Goal: Task Accomplishment & Management: Complete application form

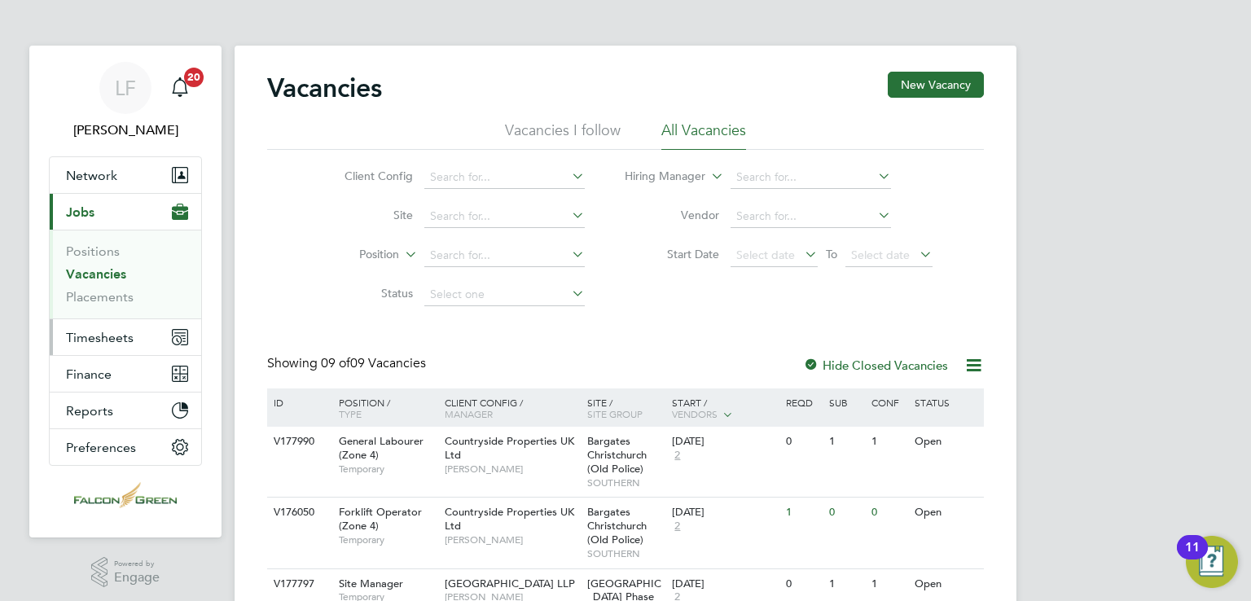
click at [85, 346] on button "Timesheets" at bounding box center [125, 337] width 151 height 36
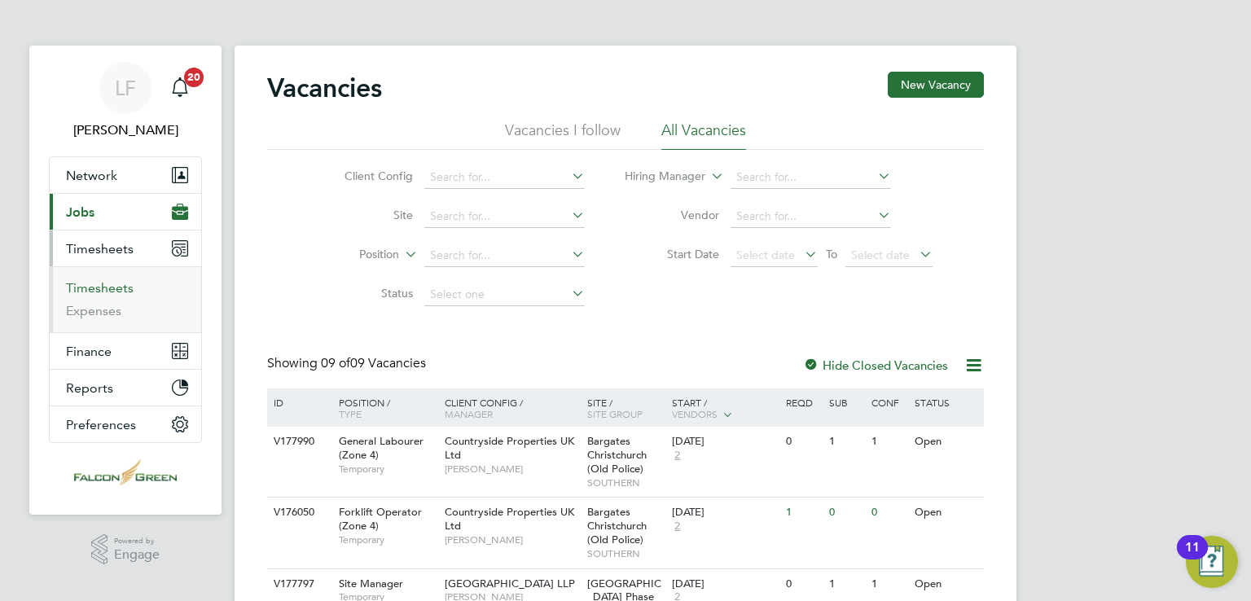
click at [90, 287] on link "Timesheets" at bounding box center [100, 287] width 68 height 15
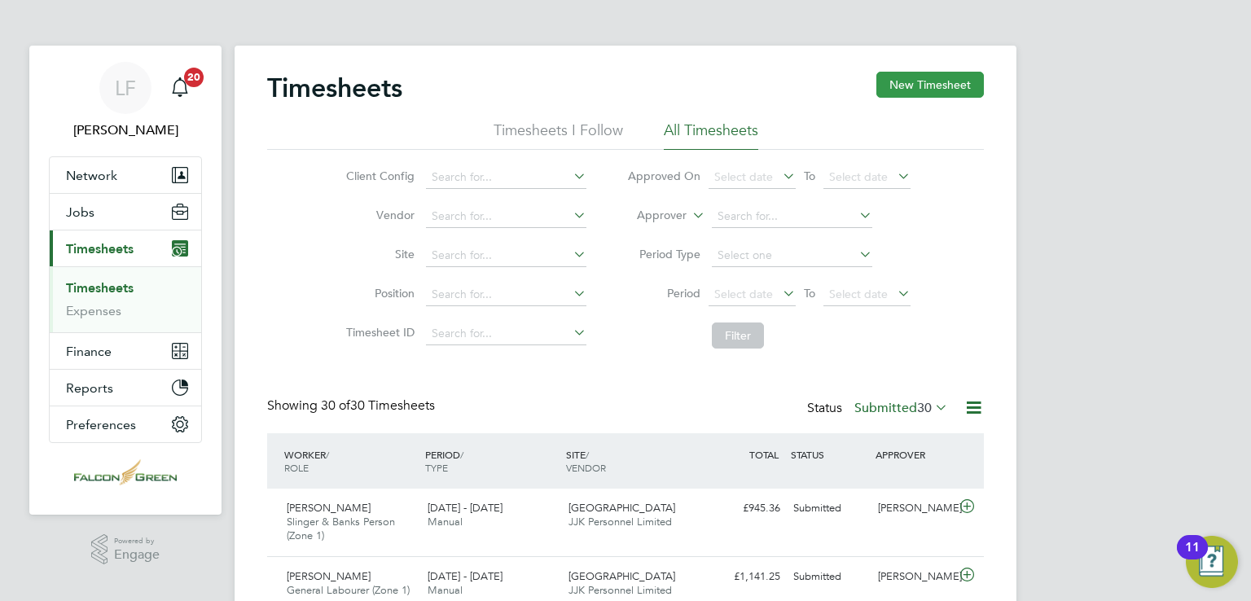
click at [909, 72] on button "New Timesheet" at bounding box center [929, 85] width 107 height 26
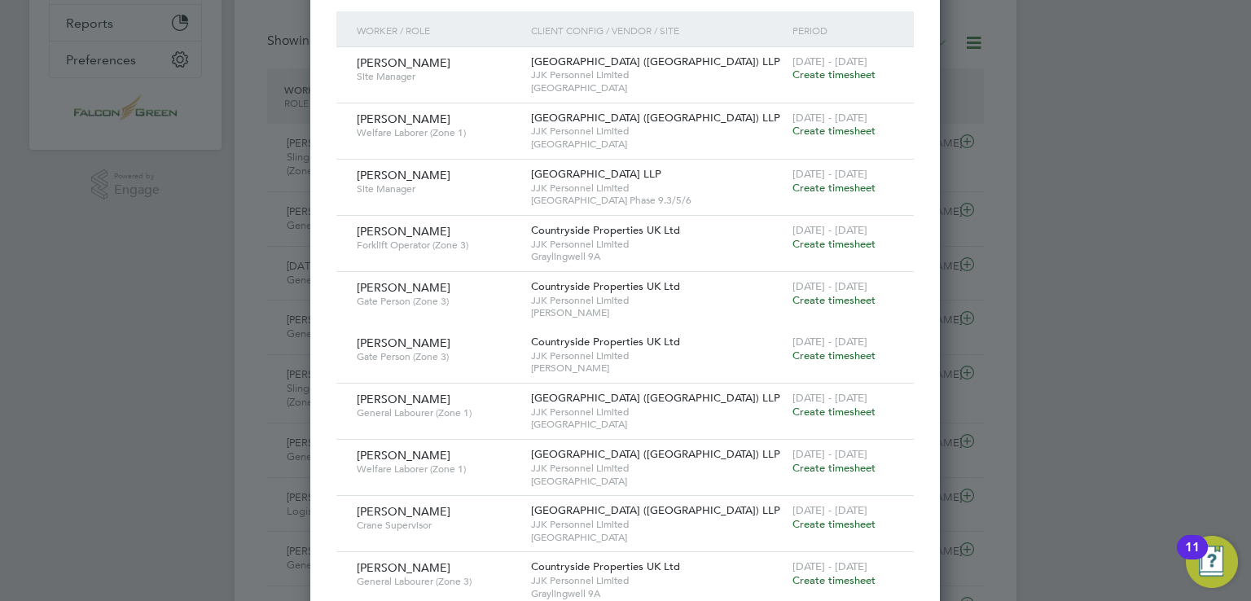
click at [861, 76] on span "Create timesheet" at bounding box center [833, 75] width 83 height 14
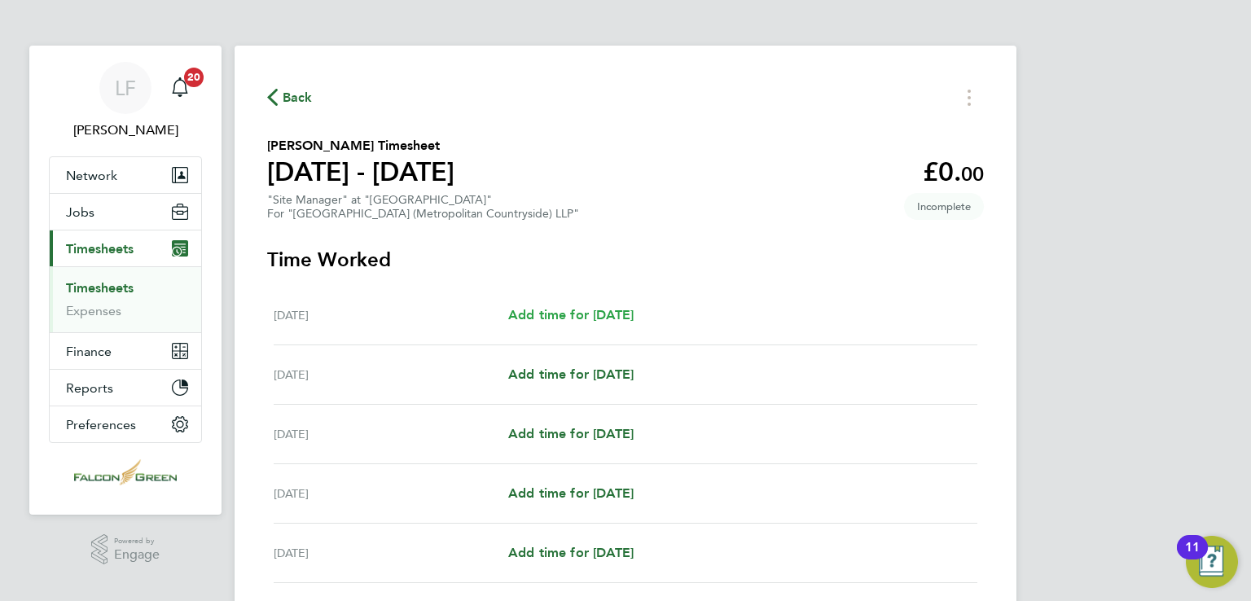
click at [583, 310] on span "Add time for [DATE]" at bounding box center [570, 314] width 125 height 15
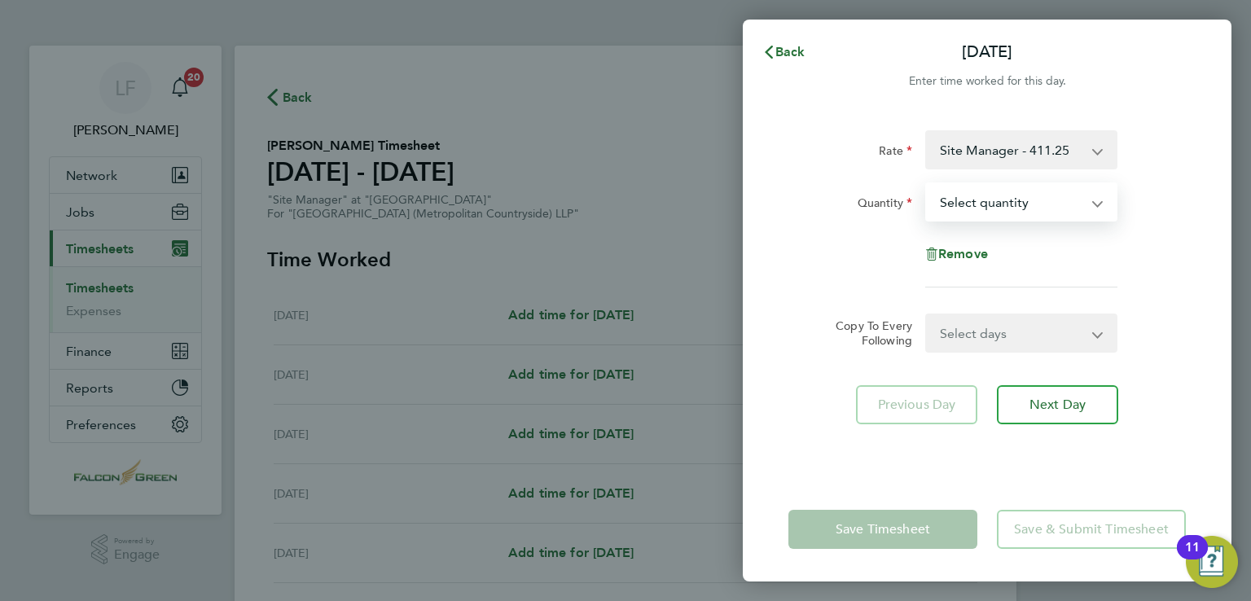
click at [999, 200] on select "Select quantity 0.5 1" at bounding box center [1011, 202] width 169 height 36
select select "1"
click at [927, 184] on select "Select quantity 0.5 1" at bounding box center [1011, 202] width 169 height 36
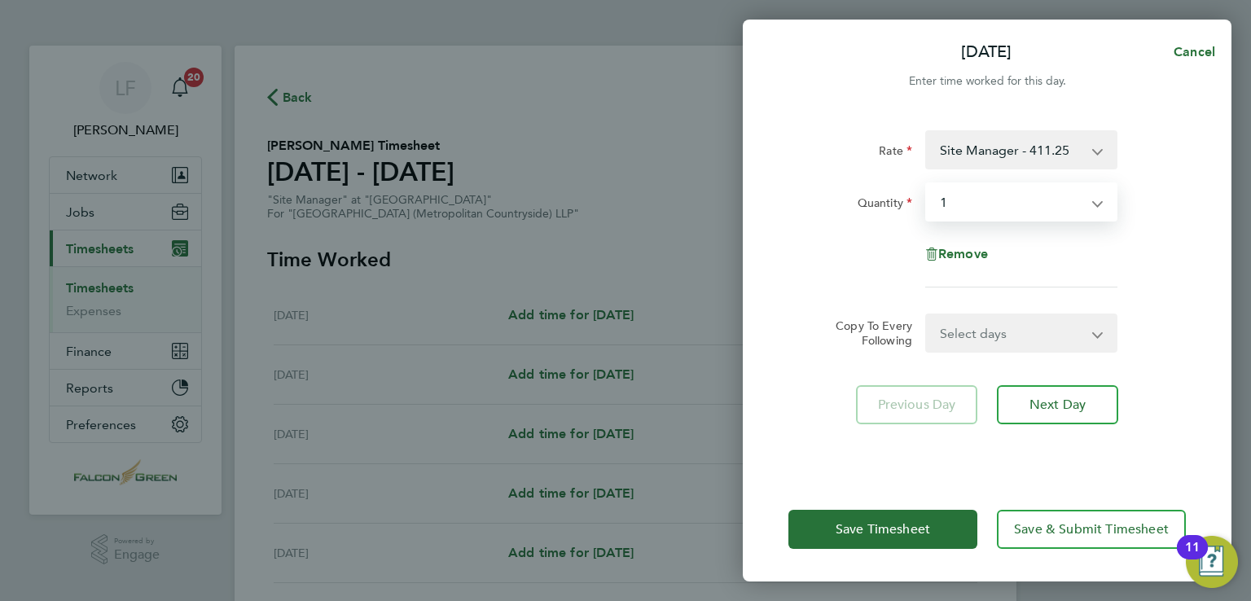
click at [956, 331] on select "Select days Day Weekday (Mon-Fri) Weekend (Sat-Sun) [DATE] [DATE] [DATE] [DATE]…" at bounding box center [1012, 333] width 171 height 36
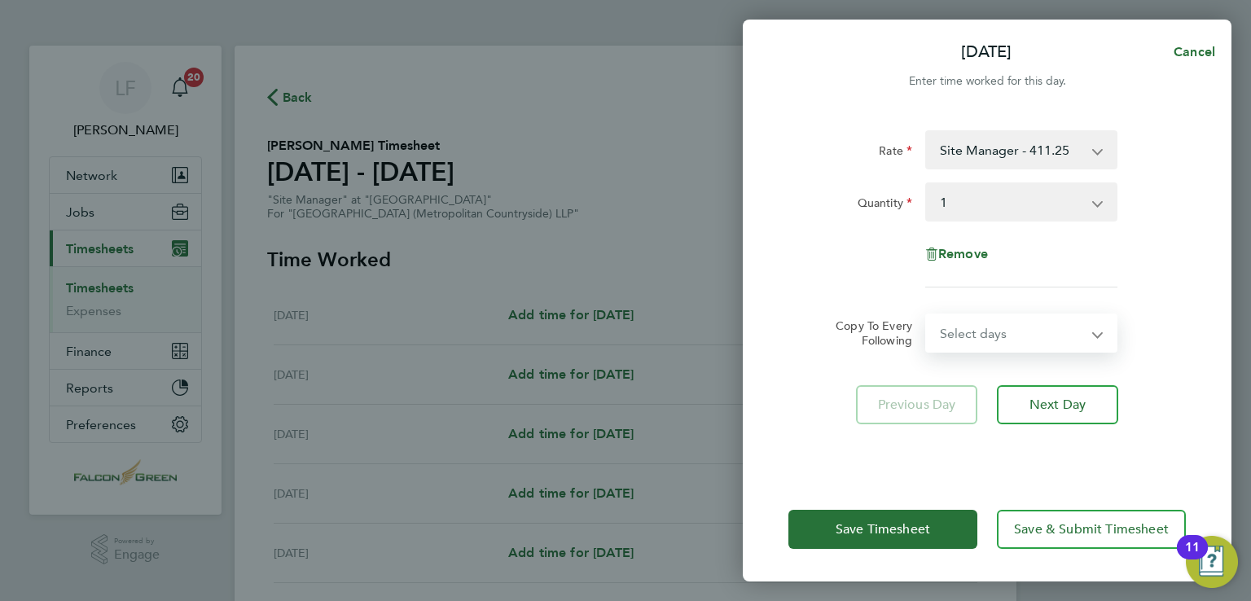
select select "WEEKDAY"
click at [927, 315] on select "Select days Day Weekday (Mon-Fri) Weekend (Sat-Sun) [DATE] [DATE] [DATE] [DATE]…" at bounding box center [1012, 333] width 171 height 36
select select "[DATE]"
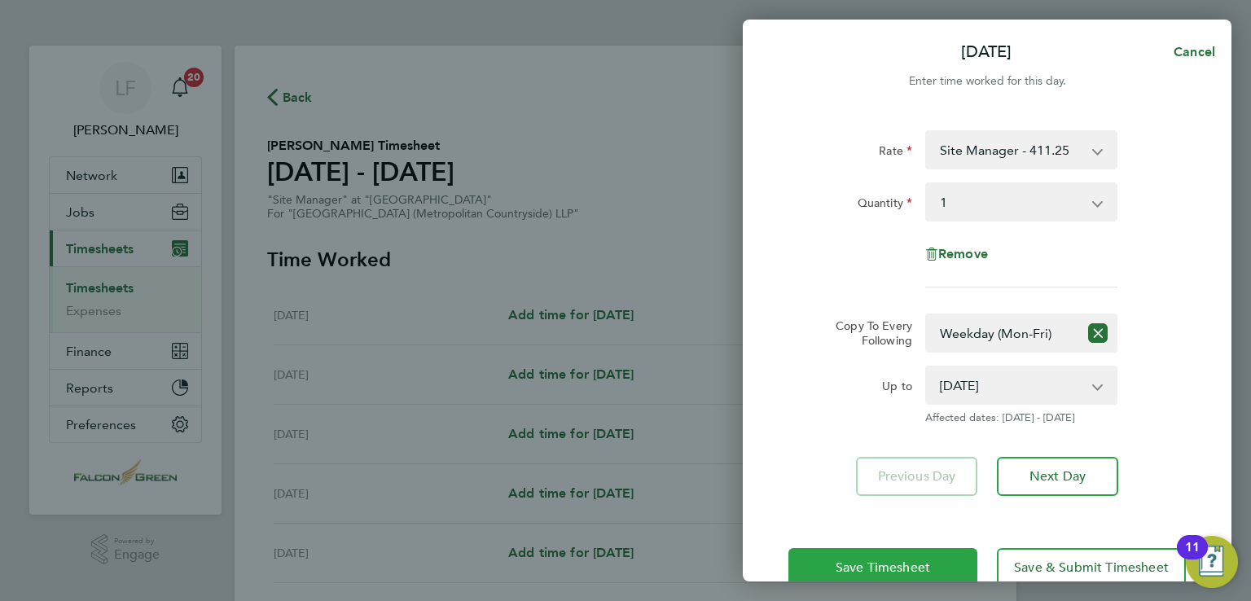
click at [923, 560] on span "Save Timesheet" at bounding box center [882, 567] width 94 height 16
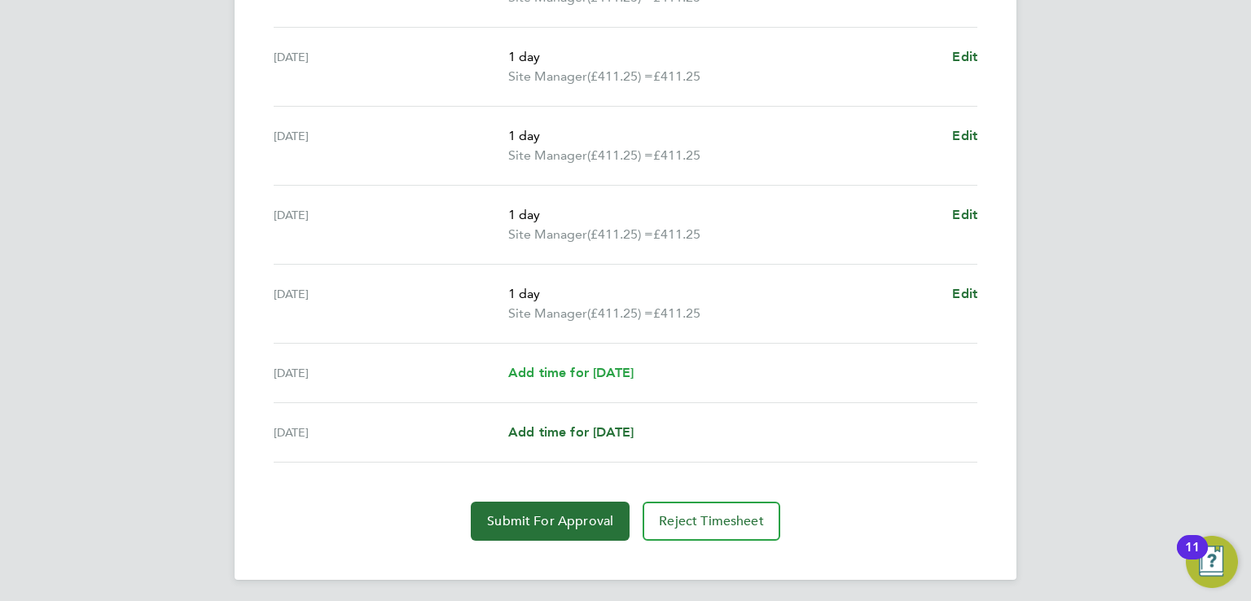
click at [552, 371] on span "Add time for [DATE]" at bounding box center [570, 372] width 125 height 15
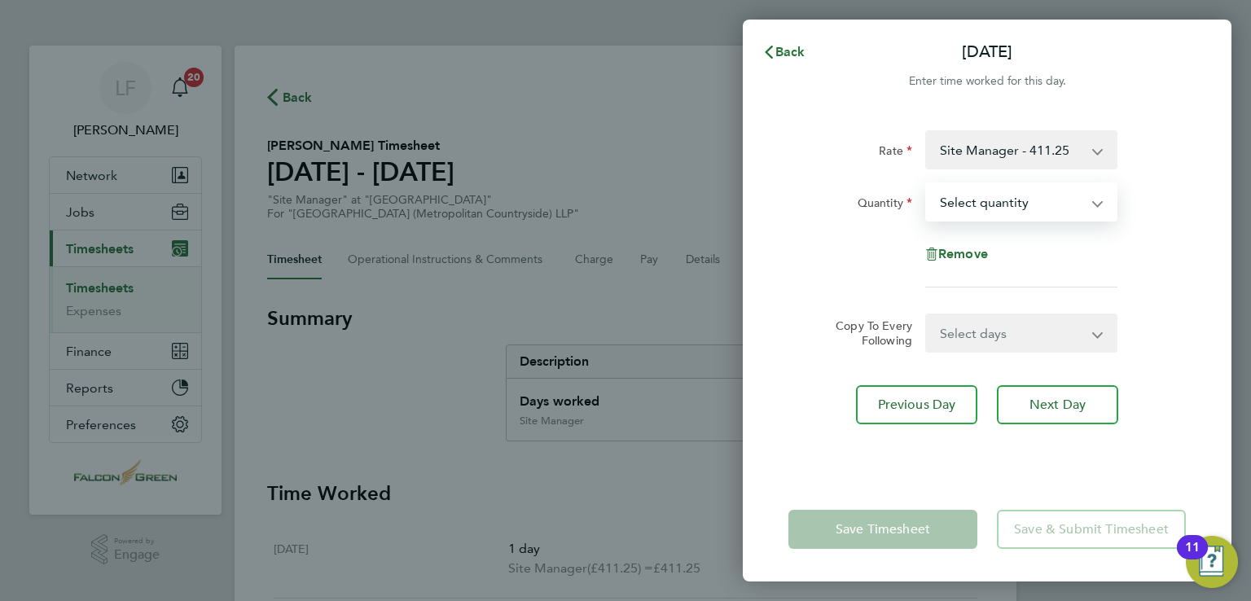
click at [995, 202] on select "Select quantity 0.5 1" at bounding box center [1011, 202] width 169 height 36
select select "1"
click at [927, 184] on select "Select quantity 0.5 1" at bounding box center [1011, 202] width 169 height 36
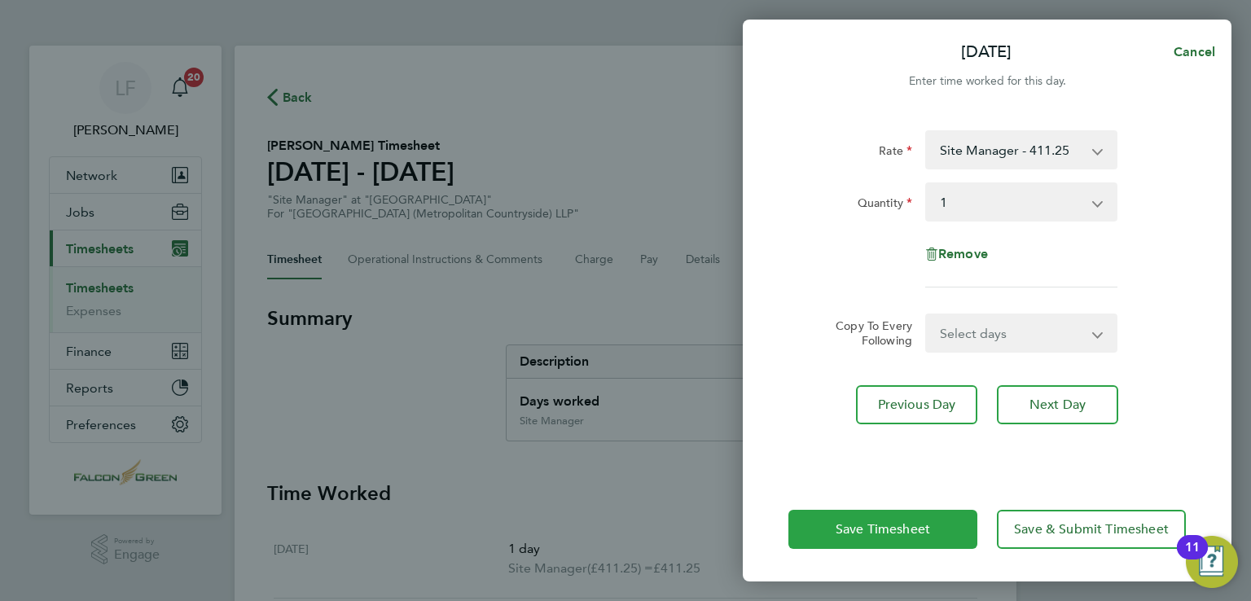
click at [886, 529] on span "Save Timesheet" at bounding box center [882, 529] width 94 height 16
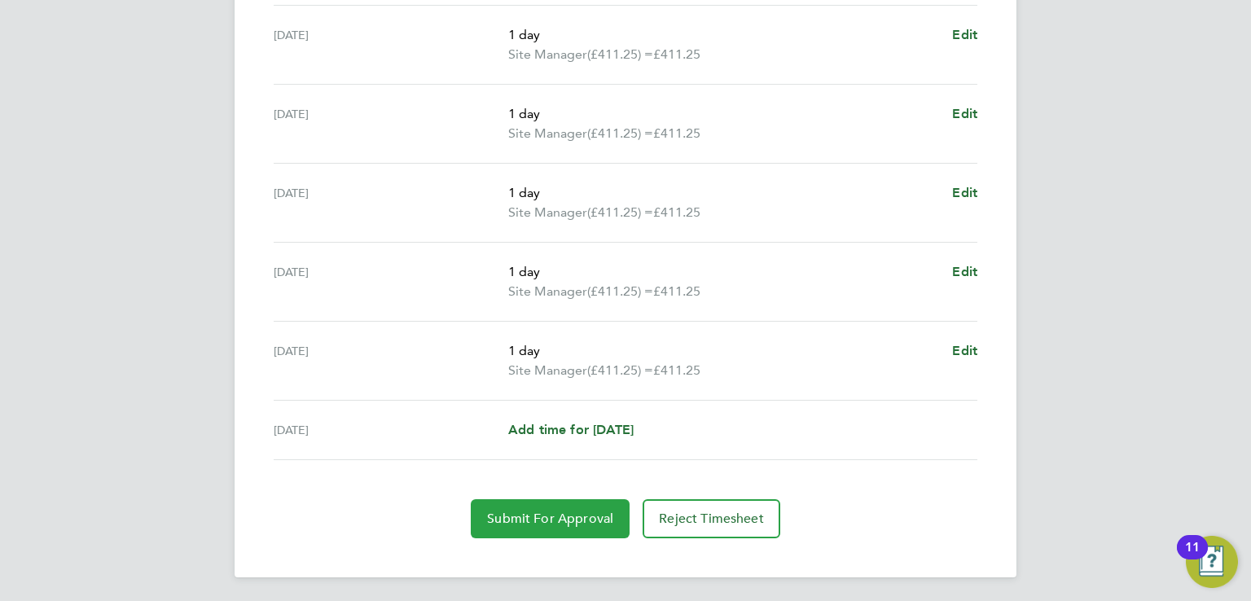
click at [546, 513] on span "Submit For Approval" at bounding box center [550, 519] width 126 height 16
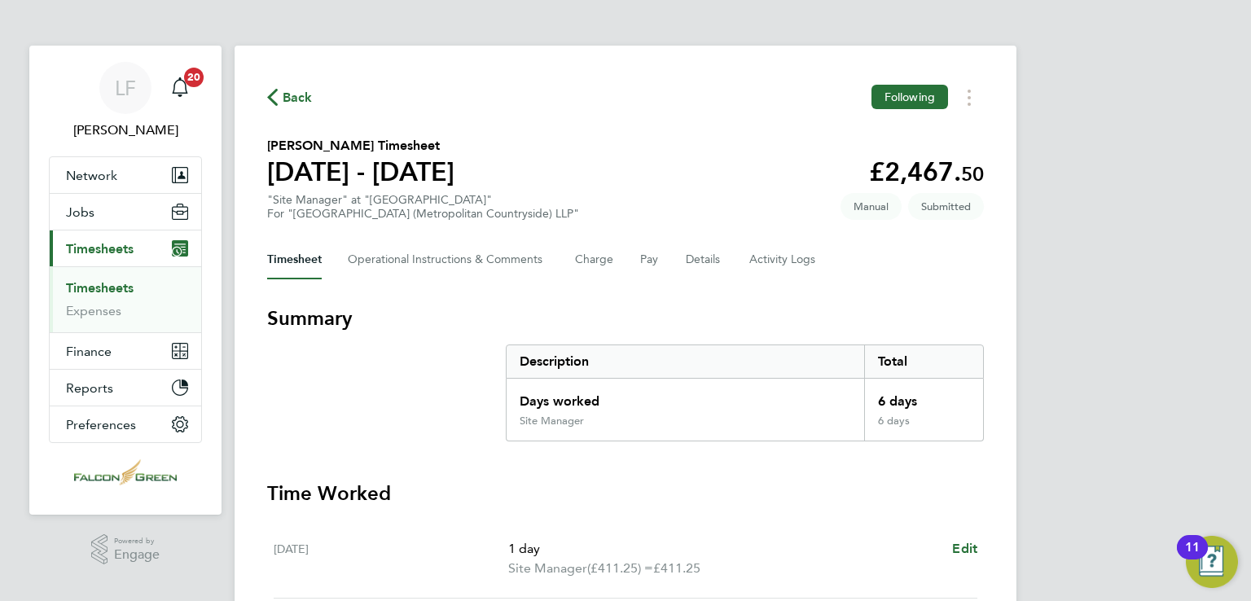
click at [116, 289] on link "Timesheets" at bounding box center [100, 287] width 68 height 15
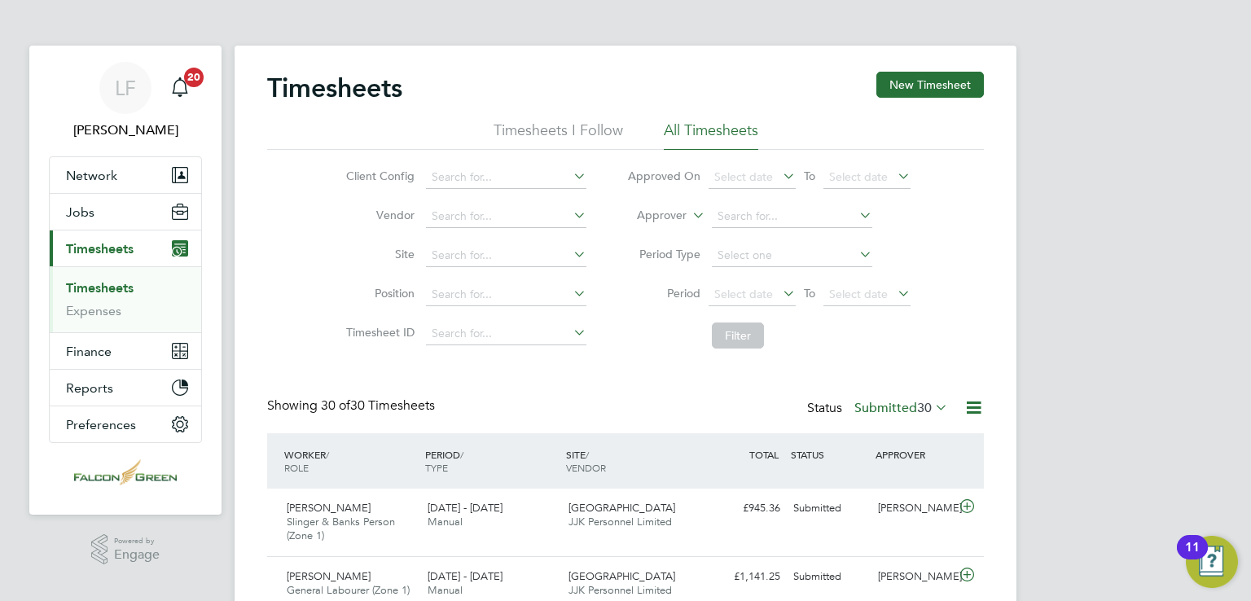
click at [905, 104] on div "Timesheets New Timesheet" at bounding box center [625, 96] width 717 height 49
click at [903, 81] on button "New Timesheet" at bounding box center [929, 85] width 107 height 26
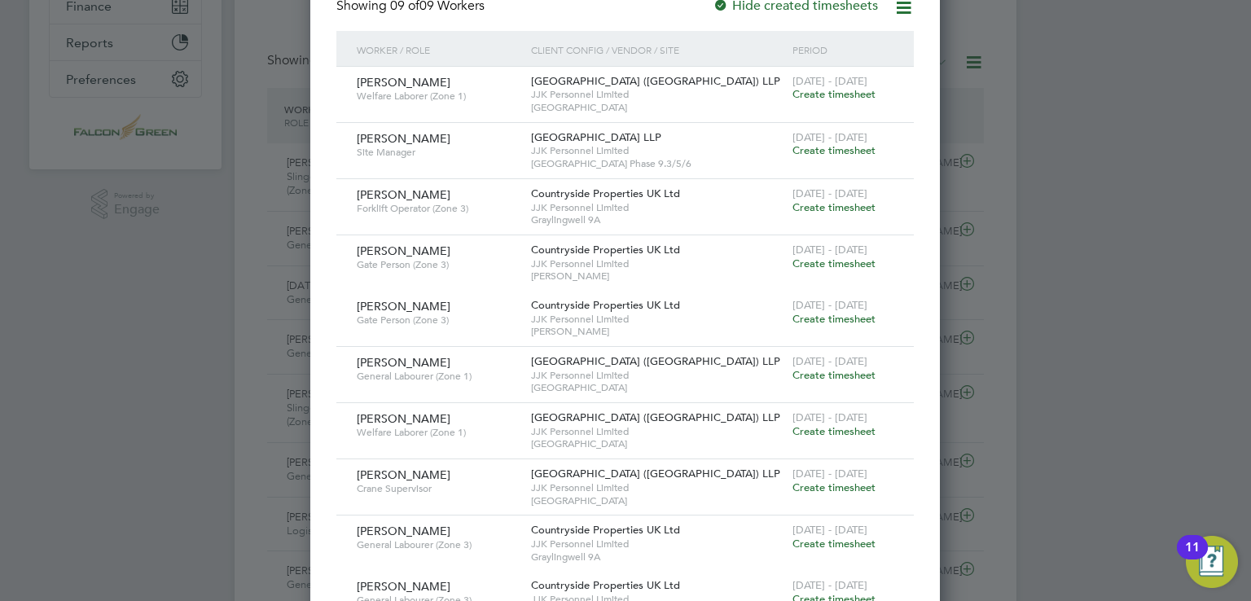
click at [863, 148] on span "Create timesheet" at bounding box center [833, 150] width 83 height 14
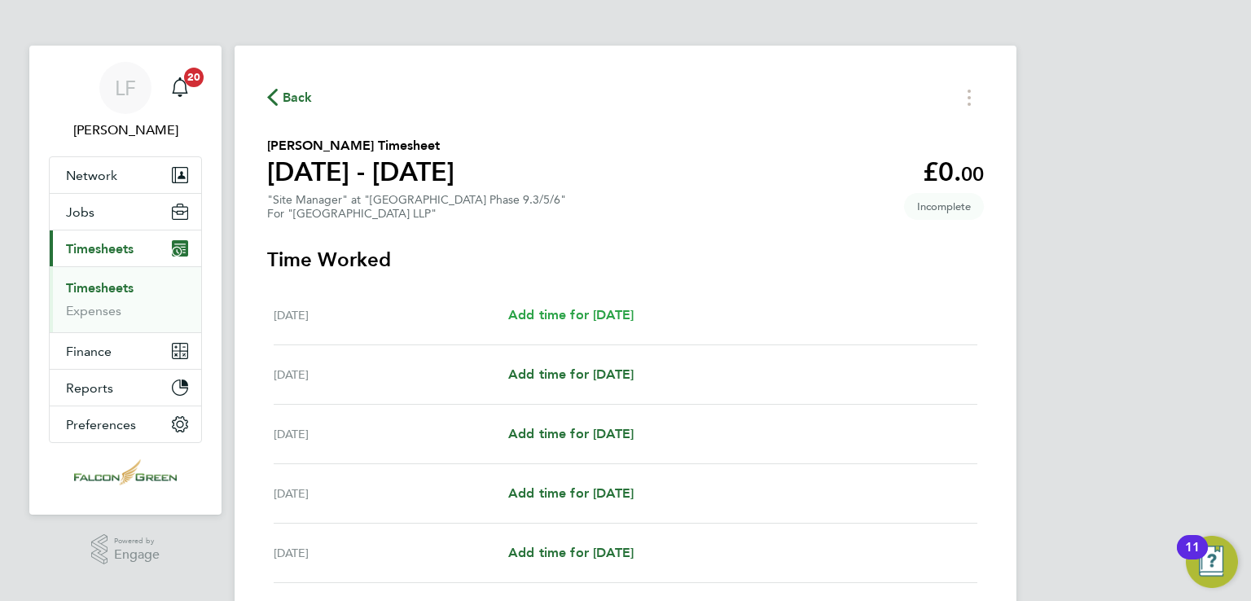
click at [572, 318] on span "Add time for [DATE]" at bounding box center [570, 314] width 125 height 15
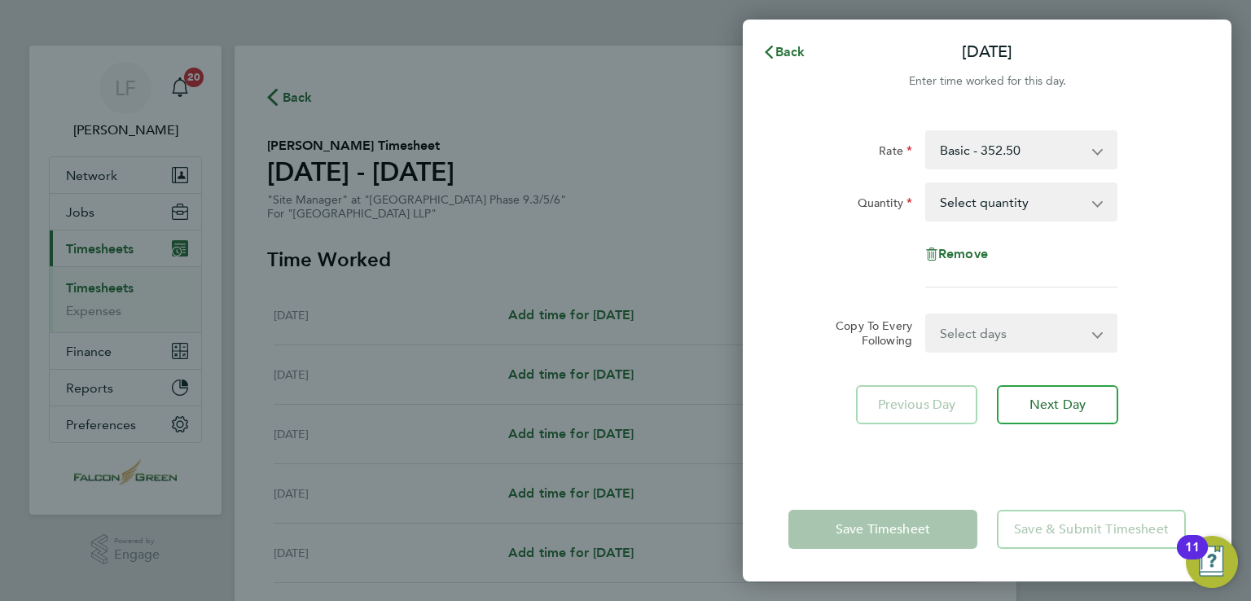
click at [1046, 206] on select "Select quantity 0.5 1" at bounding box center [1011, 202] width 169 height 36
select select "1"
click at [927, 184] on select "Select quantity 0.5 1" at bounding box center [1011, 202] width 169 height 36
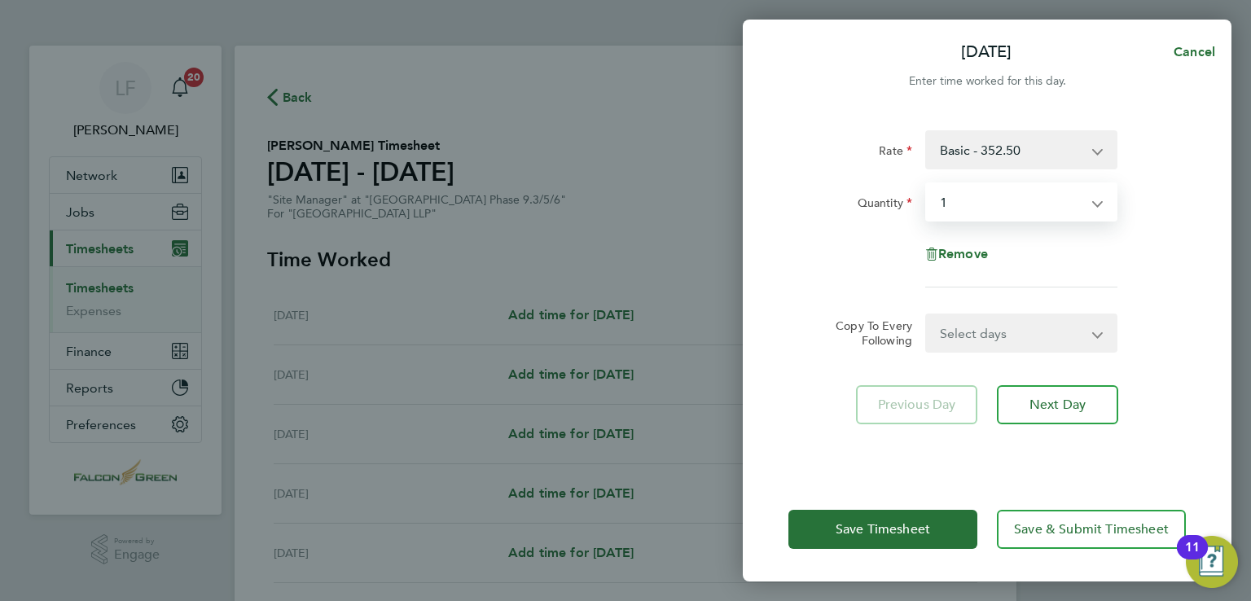
click at [1010, 311] on form "Rate Basic - 352.50 Quantity Select quantity 0.5 1 Remove Copy To Every Followi…" at bounding box center [986, 241] width 397 height 222
click at [1004, 333] on select "Select days Day Weekday (Mon-Fri) Weekend (Sat-Sun) [DATE] [DATE] [DATE] [DATE]…" at bounding box center [1012, 333] width 171 height 36
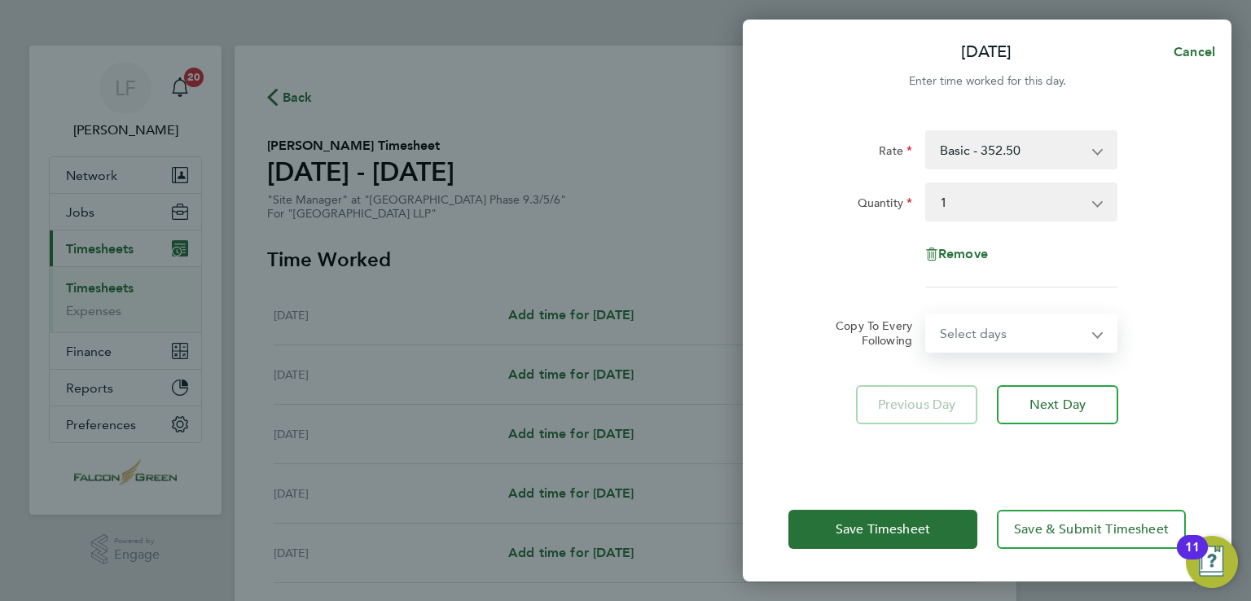
select select "WEEKDAY"
click at [927, 315] on select "Select days Day Weekday (Mon-Fri) Weekend (Sat-Sun) [DATE] [DATE] [DATE] [DATE]…" at bounding box center [1012, 333] width 171 height 36
select select "[DATE]"
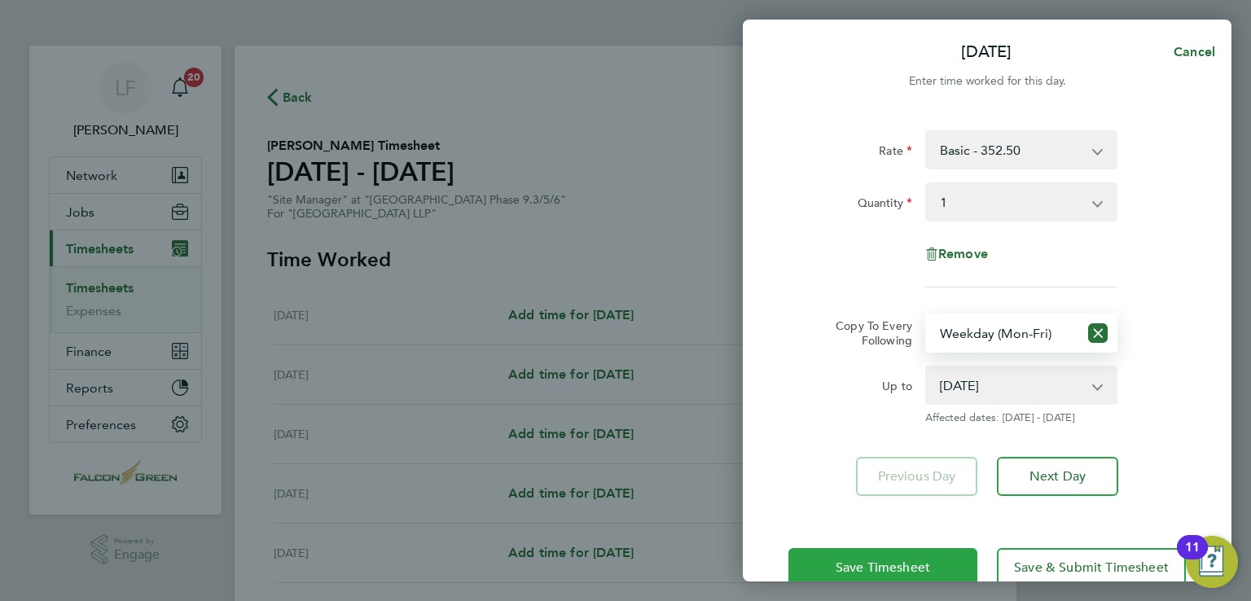
click at [910, 556] on button "Save Timesheet" at bounding box center [882, 567] width 189 height 39
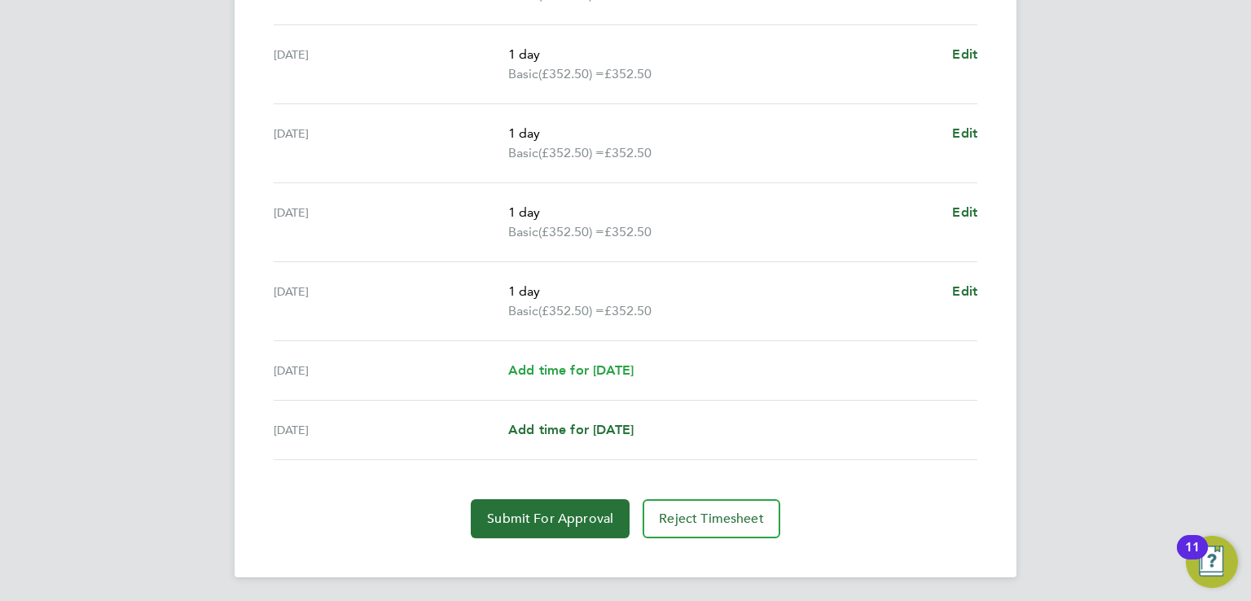
click at [605, 366] on span "Add time for [DATE]" at bounding box center [570, 369] width 125 height 15
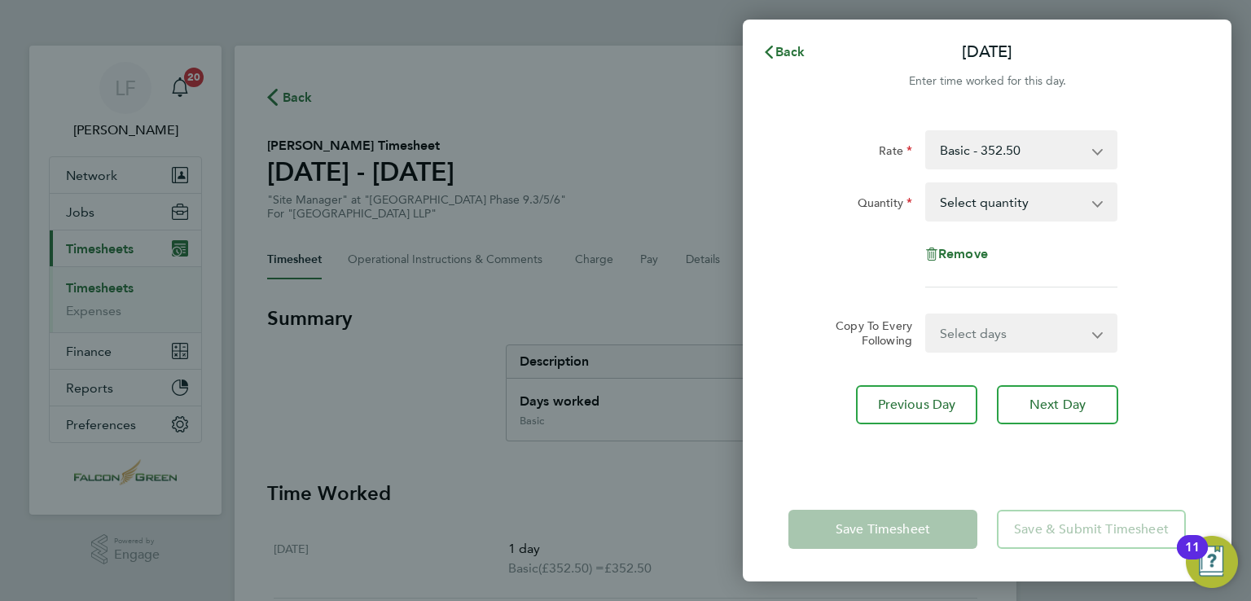
click at [957, 327] on select "Select days [DATE]" at bounding box center [1012, 333] width 171 height 36
click at [937, 185] on select "Select quantity 0.5 1" at bounding box center [1011, 202] width 169 height 36
select select "1"
click at [927, 184] on select "Select quantity 0.5 1" at bounding box center [1011, 202] width 169 height 36
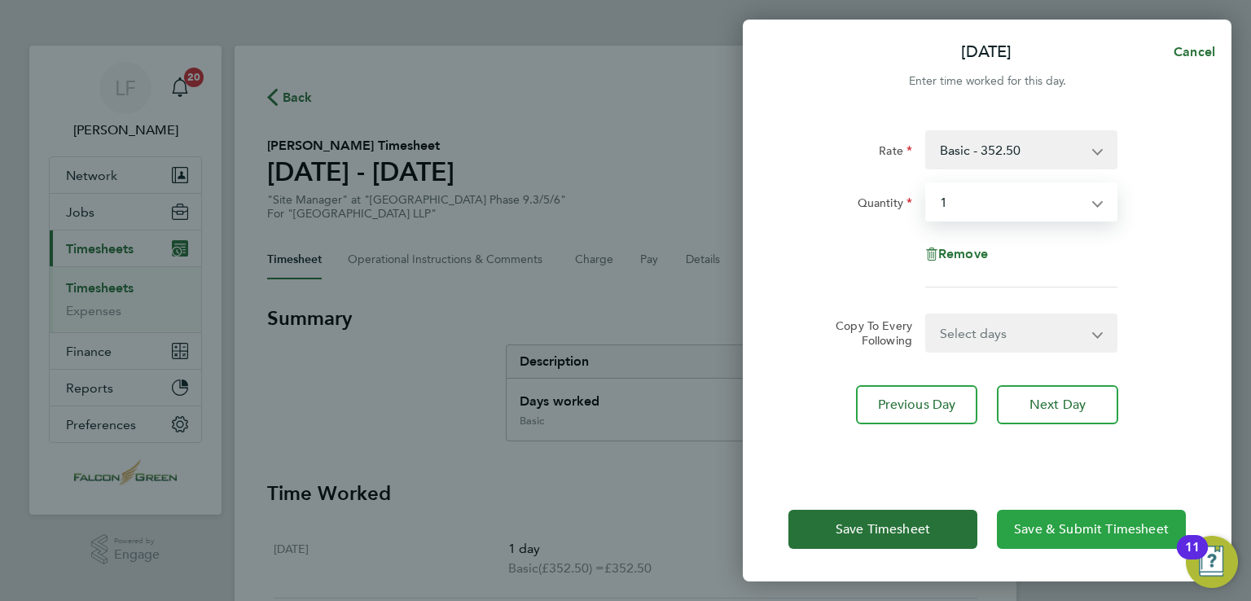
click at [1098, 528] on span "Save & Submit Timesheet" at bounding box center [1091, 529] width 155 height 16
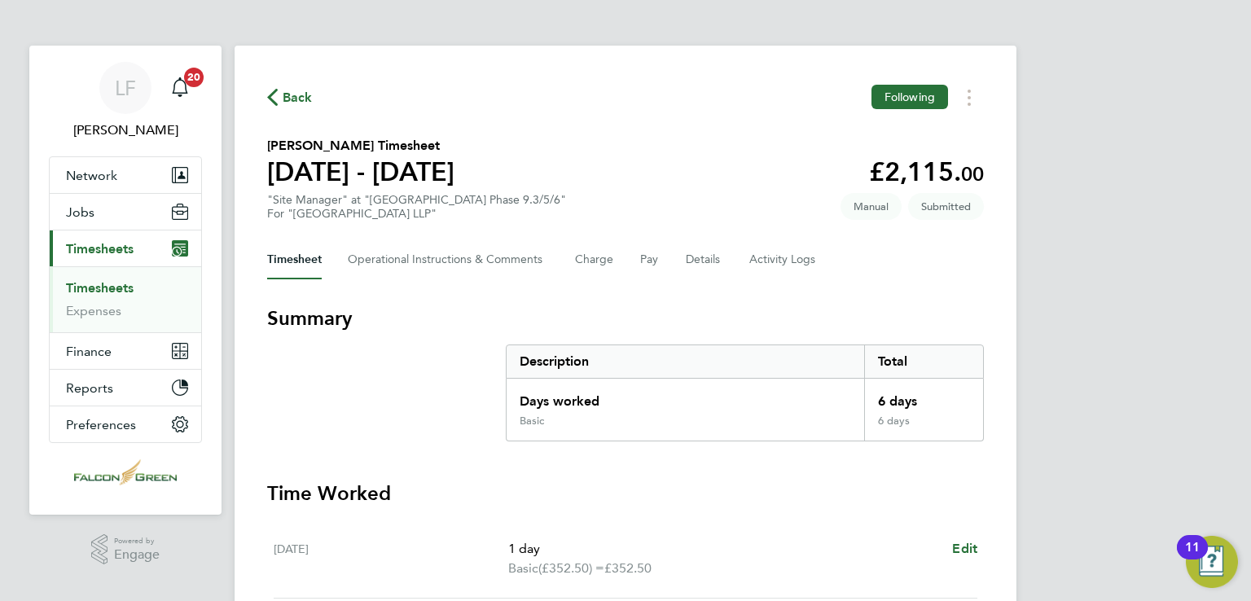
click at [115, 287] on link "Timesheets" at bounding box center [100, 287] width 68 height 15
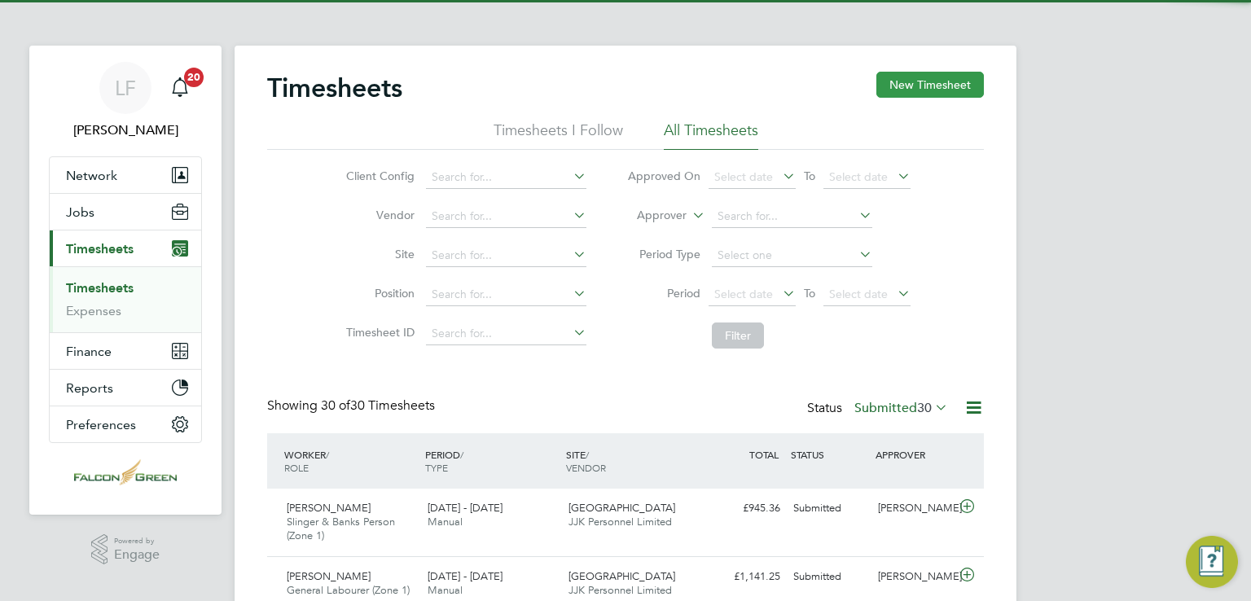
click at [887, 90] on button "New Timesheet" at bounding box center [929, 85] width 107 height 26
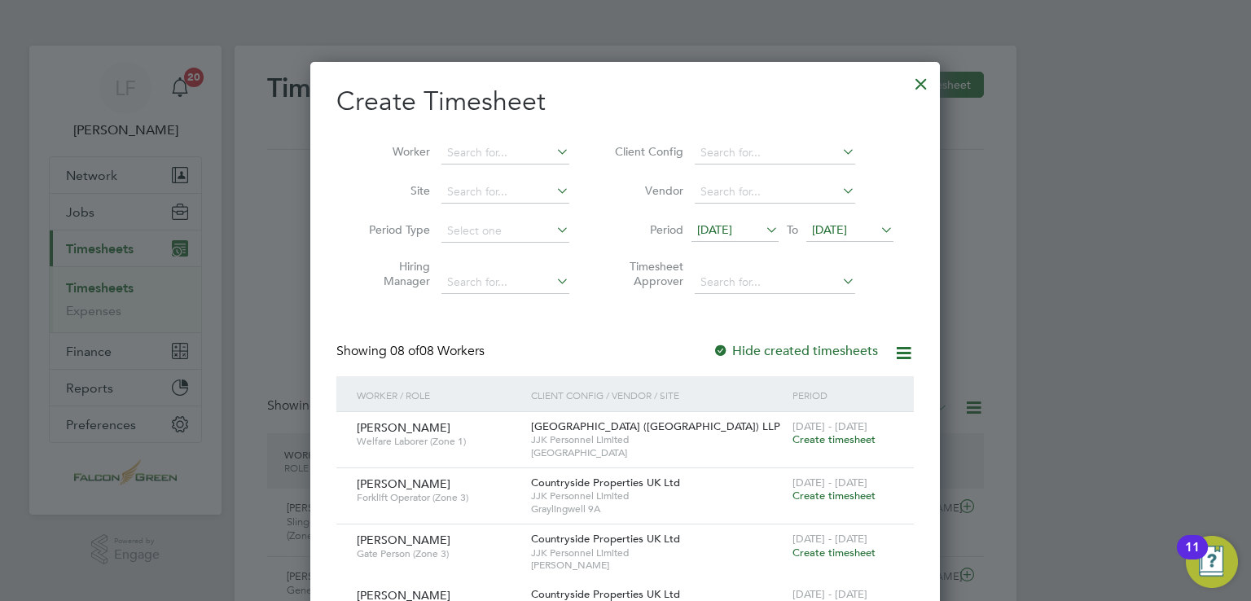
click at [837, 217] on li "Period [DATE] To [DATE]" at bounding box center [752, 231] width 324 height 39
click at [835, 222] on span "[DATE]" at bounding box center [829, 229] width 35 height 15
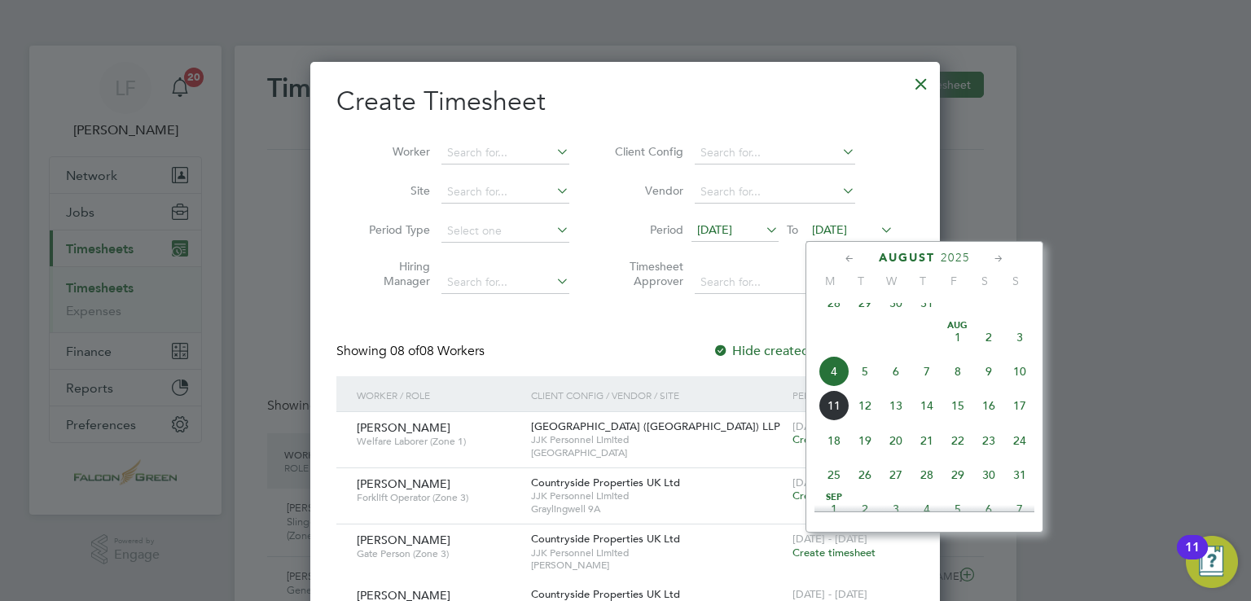
click at [838, 387] on span "4" at bounding box center [833, 371] width 31 height 31
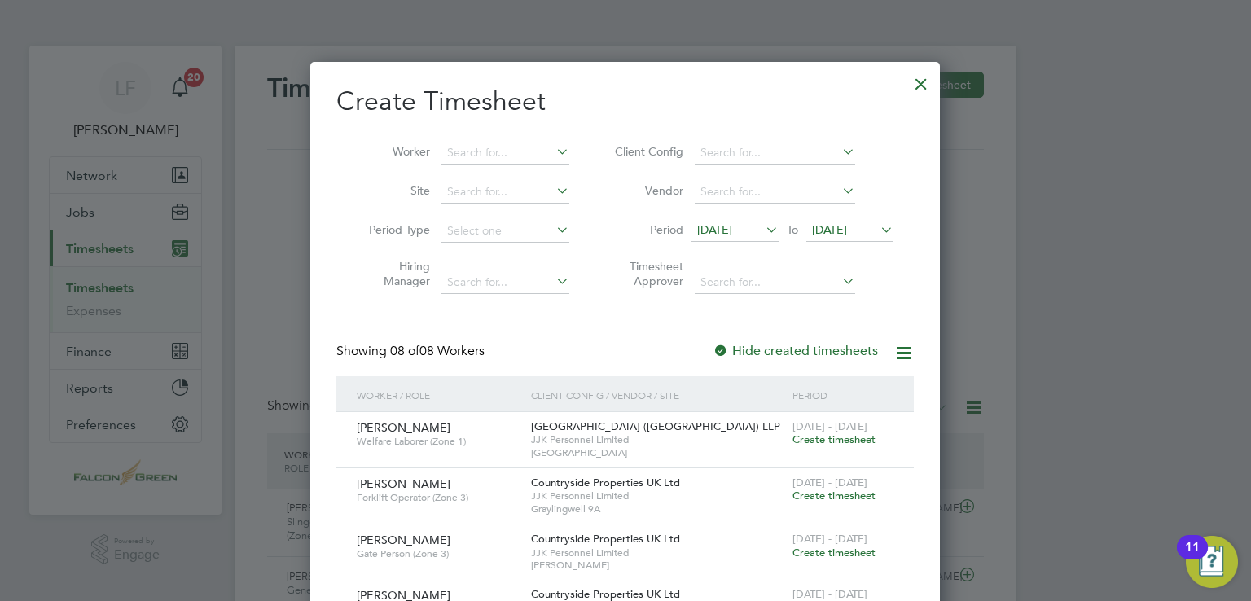
click at [732, 226] on span "[DATE]" at bounding box center [714, 229] width 35 height 15
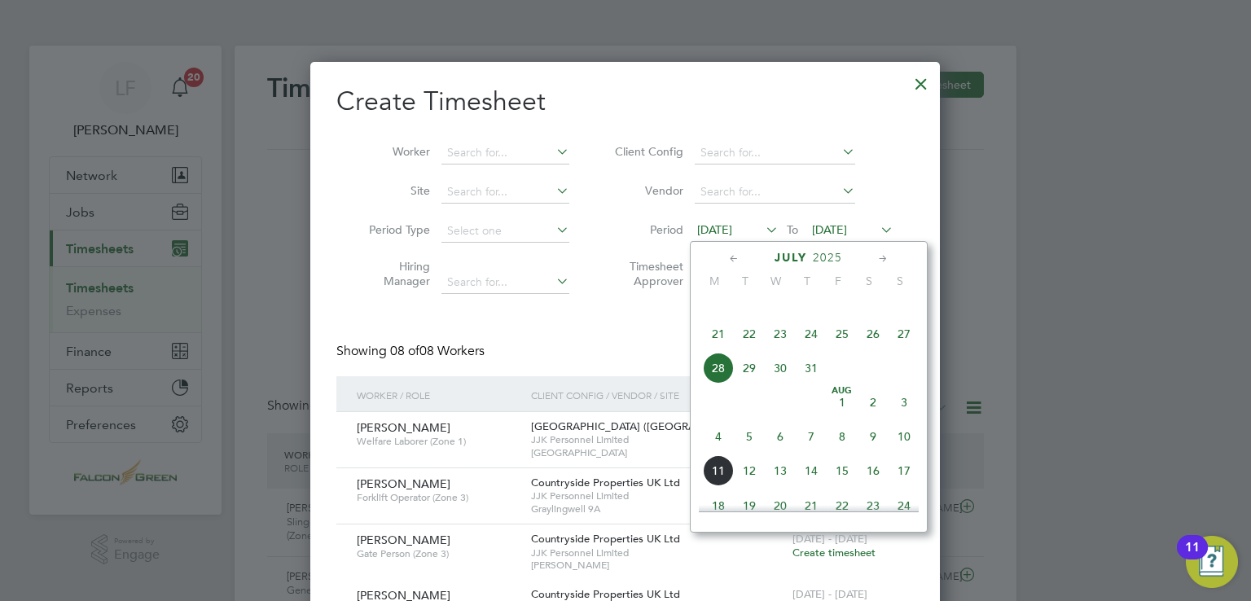
click at [717, 451] on span "4" at bounding box center [718, 436] width 31 height 31
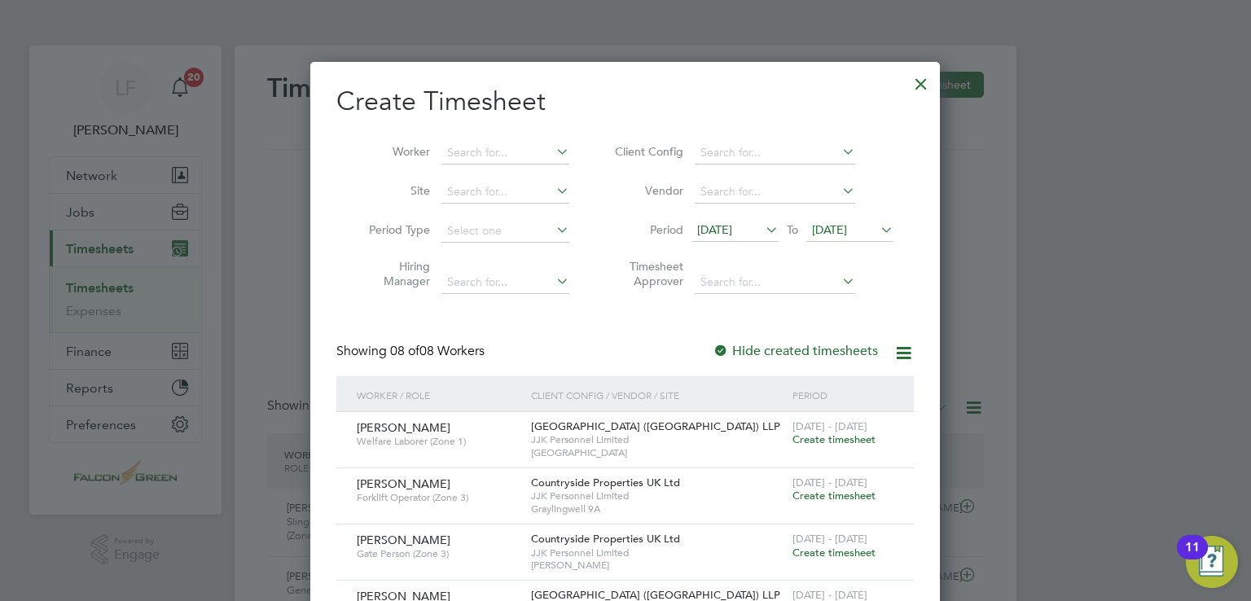
click at [847, 226] on span "[DATE]" at bounding box center [829, 229] width 35 height 15
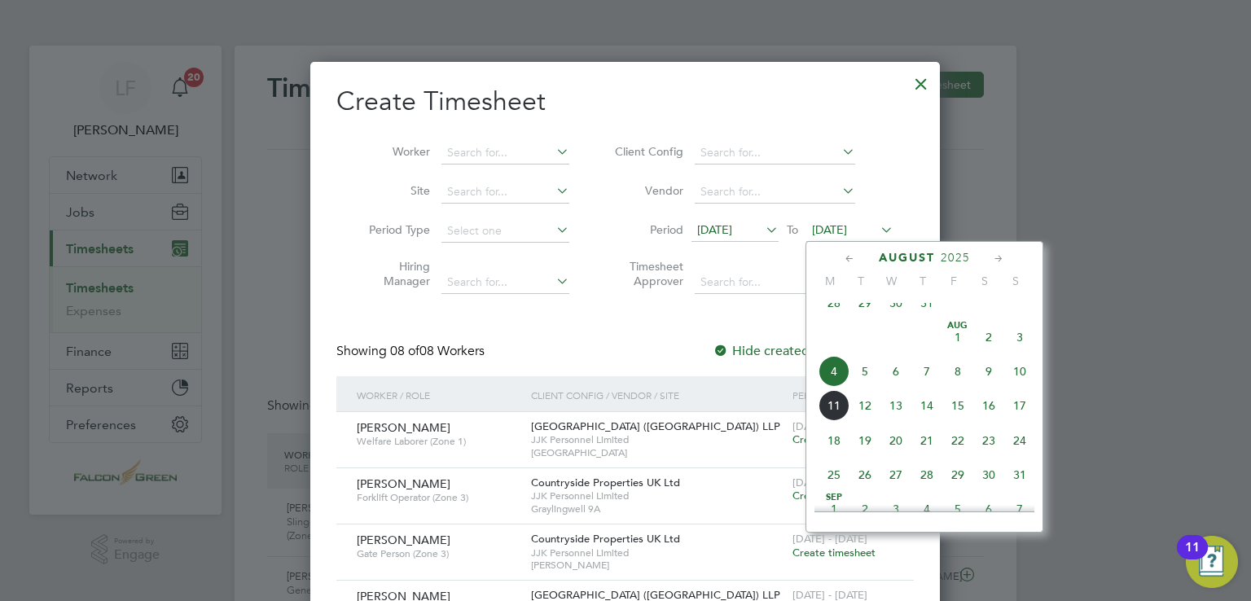
click at [1023, 387] on span "10" at bounding box center [1019, 371] width 31 height 31
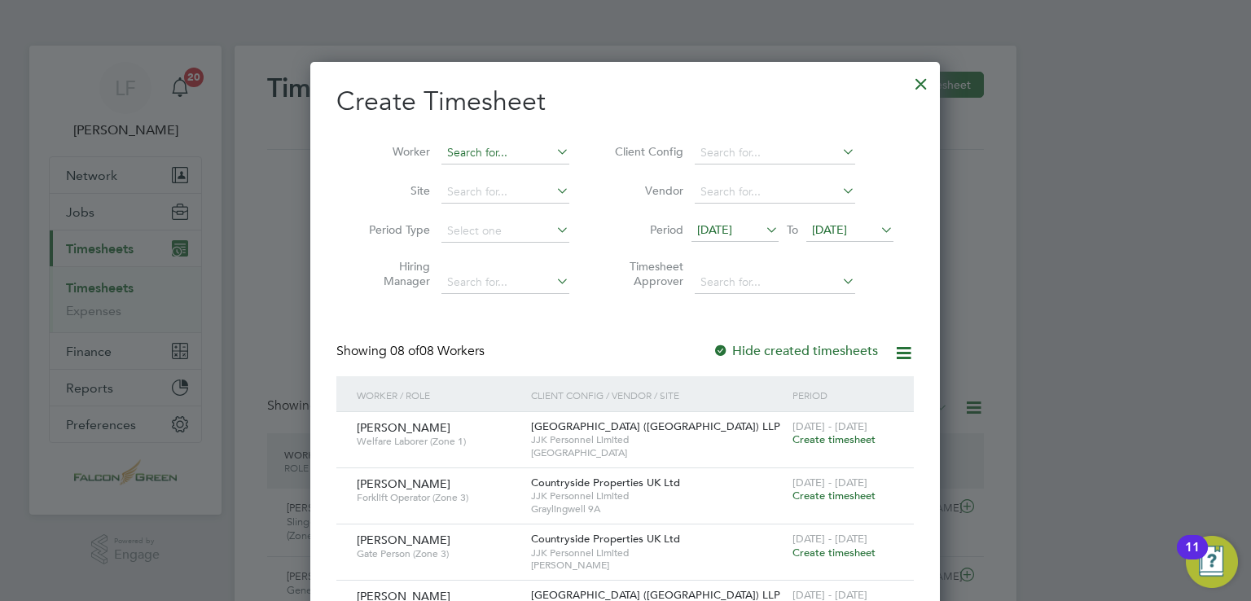
click at [479, 148] on input at bounding box center [505, 153] width 128 height 23
type input "d"
click at [484, 180] on li "[PERSON_NAME] [PERSON_NAME]" at bounding box center [541, 175] width 201 height 22
type input "[PERSON_NAME]"
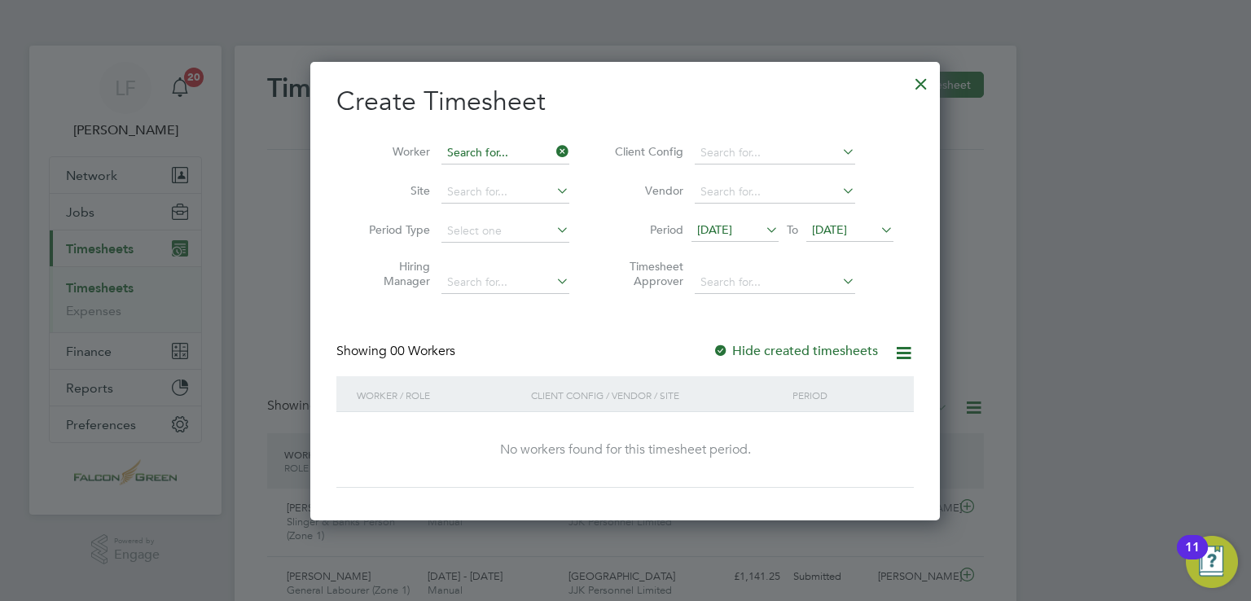
click at [499, 144] on input at bounding box center [505, 153] width 128 height 23
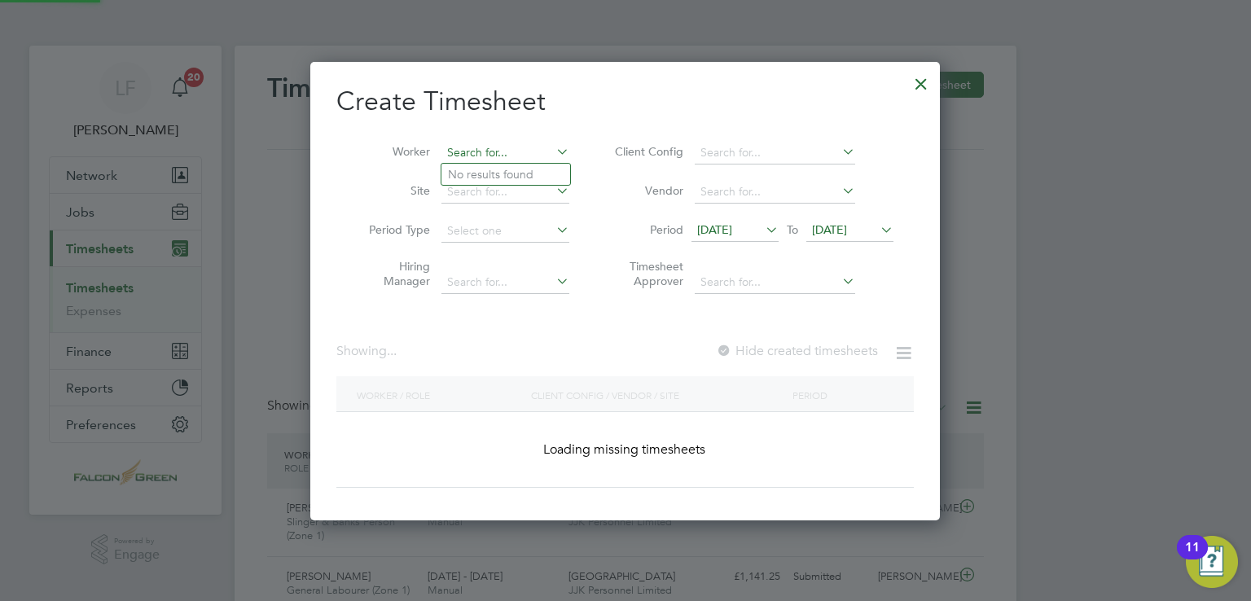
click at [499, 144] on input at bounding box center [505, 153] width 128 height 23
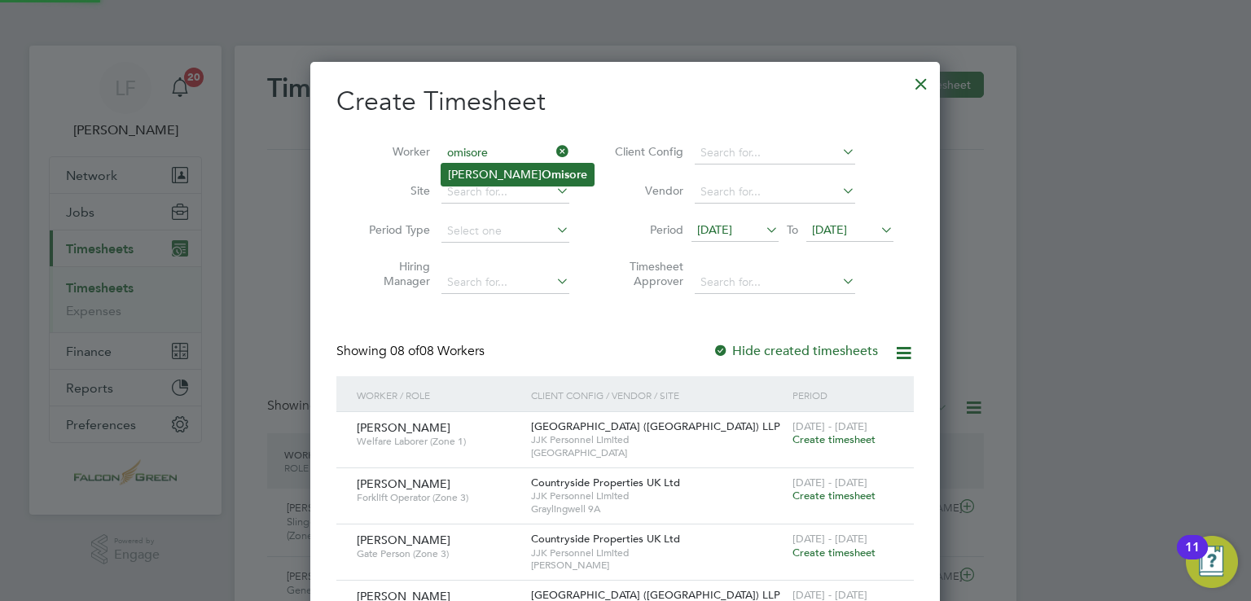
click at [541, 171] on b "Omisore" at bounding box center [564, 175] width 46 height 14
type input "[PERSON_NAME]"
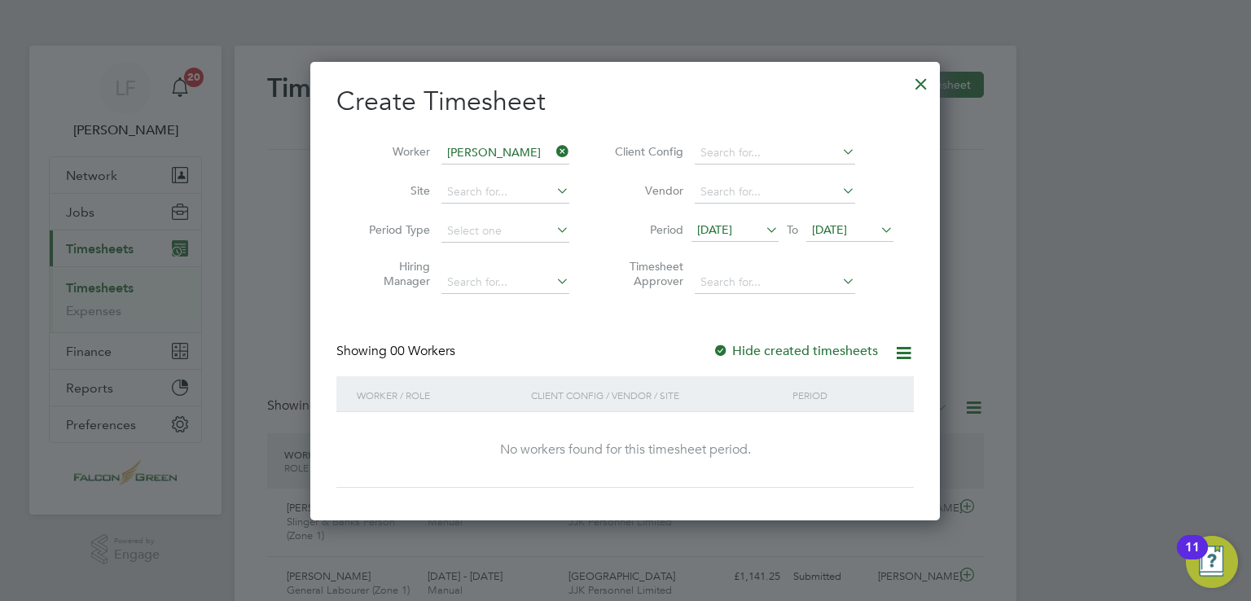
click at [928, 92] on div at bounding box center [920, 79] width 29 height 29
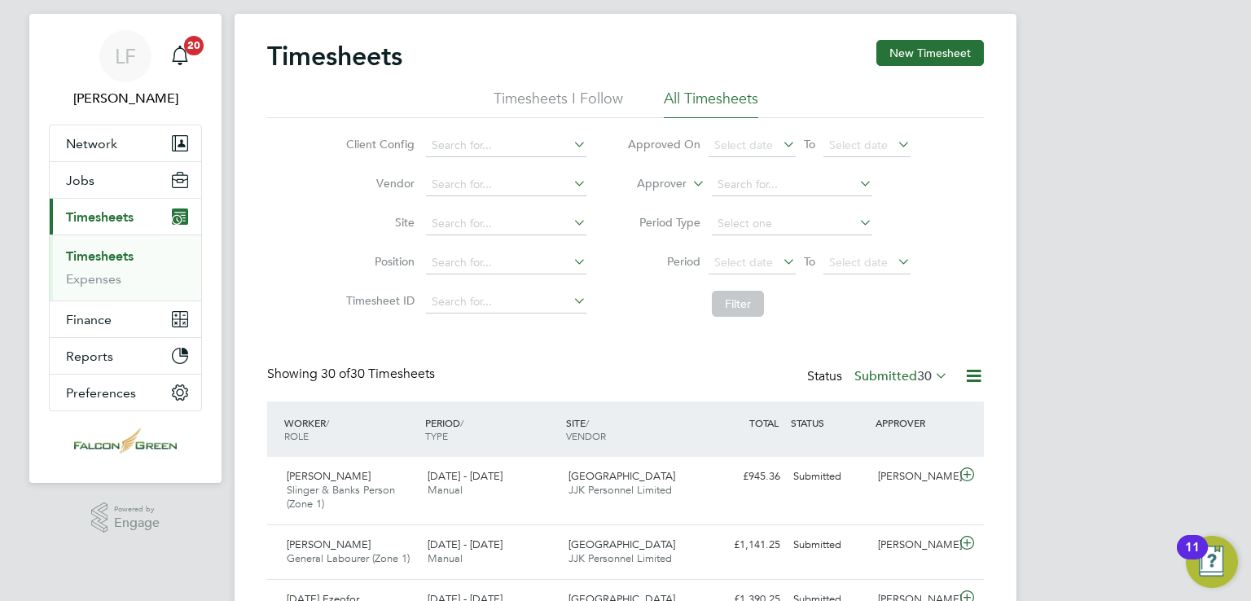
click at [538, 89] on li "Timesheets I Follow" at bounding box center [557, 103] width 129 height 29
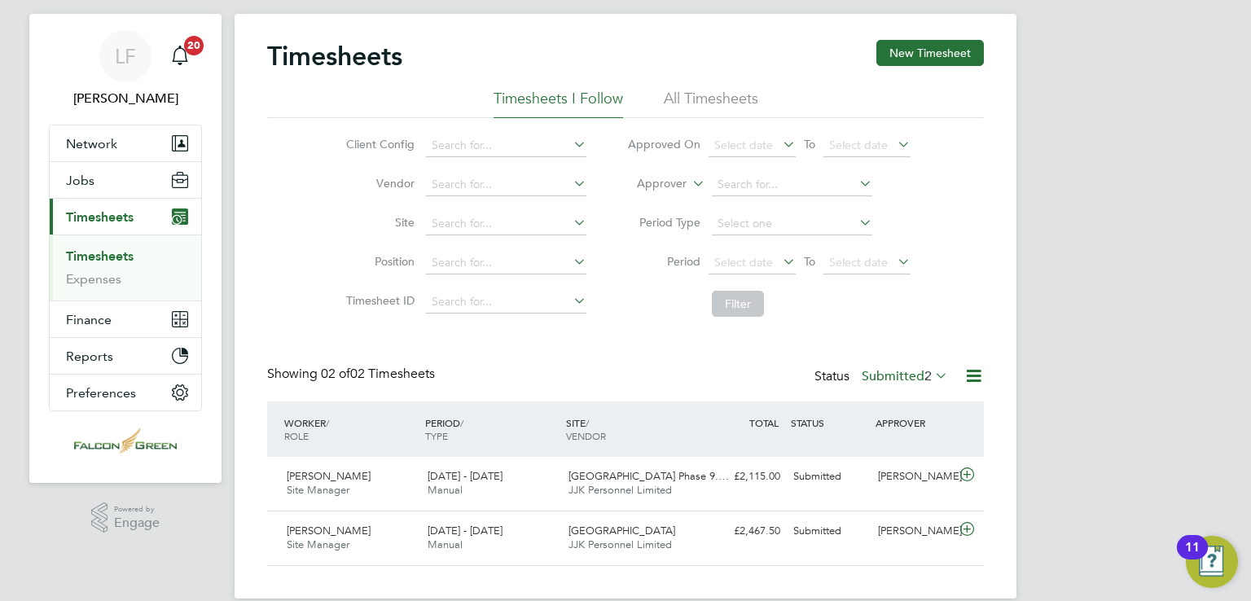
click at [661, 99] on ul "Timesheets I Follow All Timesheets" at bounding box center [625, 103] width 717 height 29
click at [697, 98] on li "All Timesheets" at bounding box center [711, 103] width 94 height 29
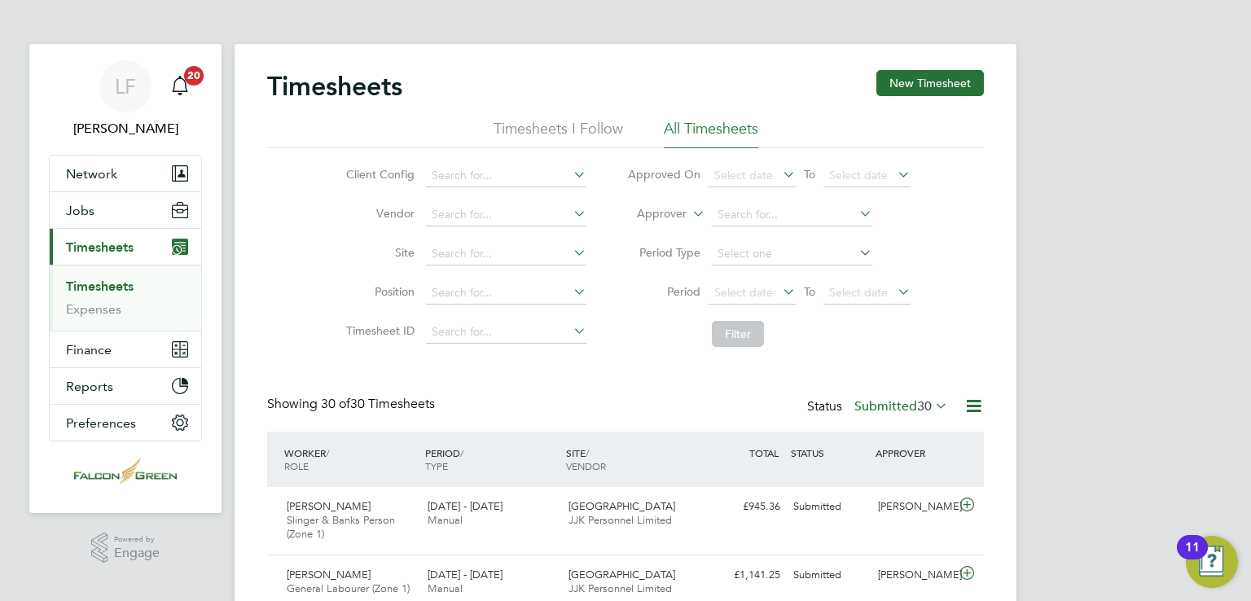
click at [578, 132] on li "Timesheets I Follow" at bounding box center [557, 133] width 129 height 29
